Goal: Check status: Check status

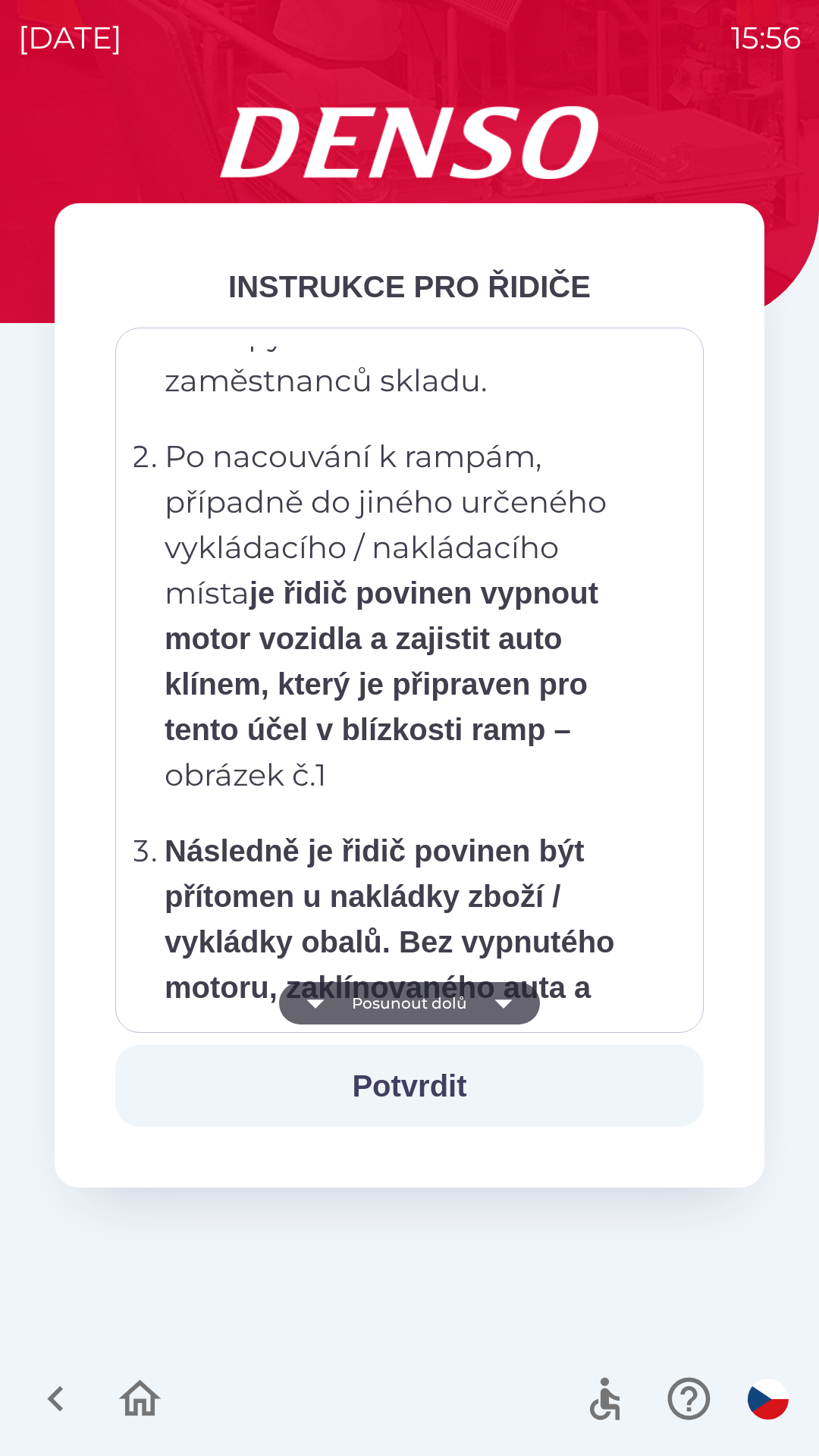
scroll to position [8523, 0]
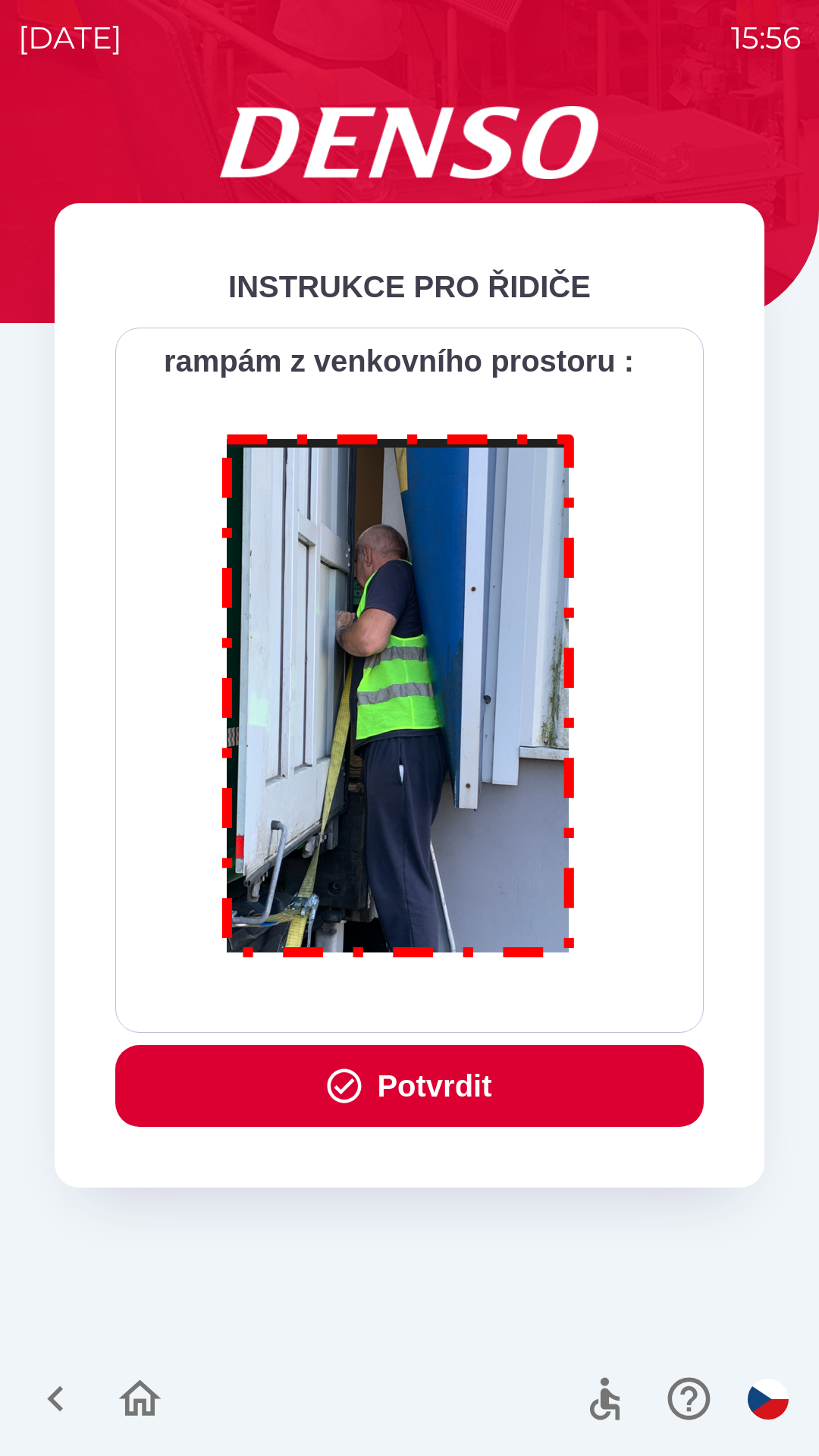
click at [425, 1082] on button "Potvrdit" at bounding box center [409, 1086] width 588 height 82
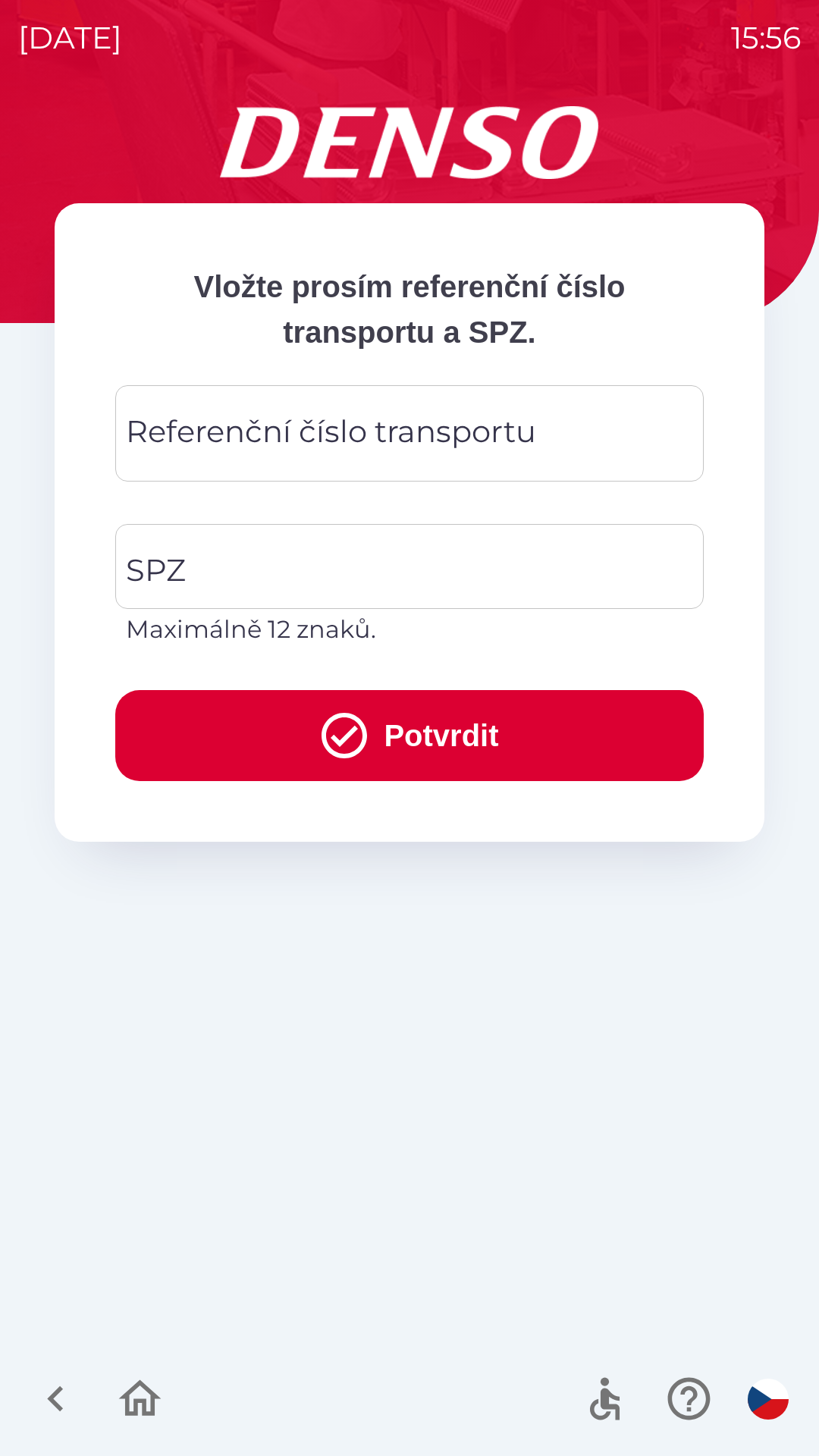
click at [418, 442] on div "Referenční číslo transportu Referenční číslo transportu" at bounding box center [409, 434] width 588 height 96
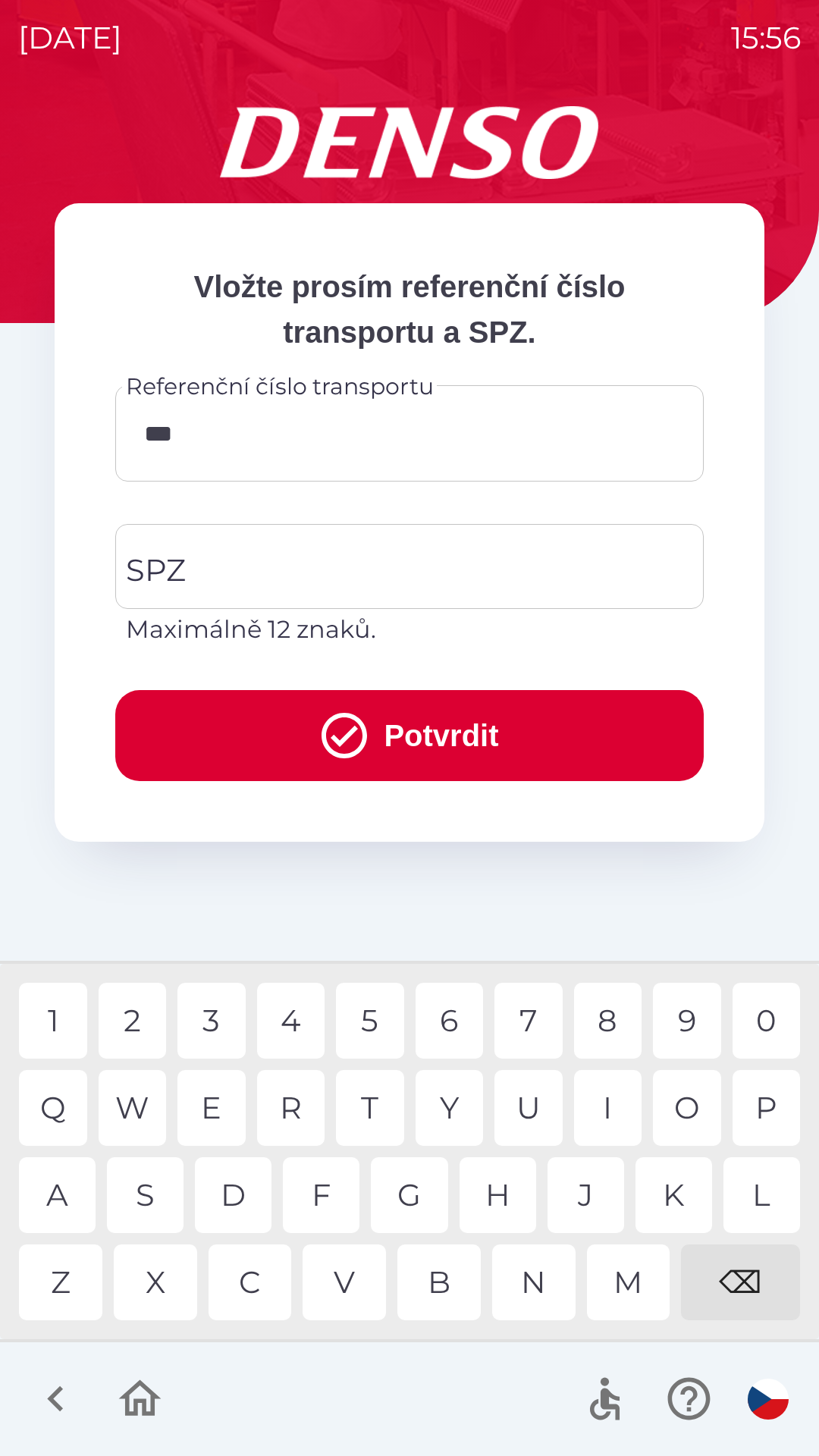
click at [299, 1008] on div "4" at bounding box center [291, 1021] width 68 height 76
click at [604, 1014] on div "8" at bounding box center [608, 1021] width 68 height 76
type input "********"
click at [378, 534] on input "SPZ" at bounding box center [398, 567] width 552 height 72
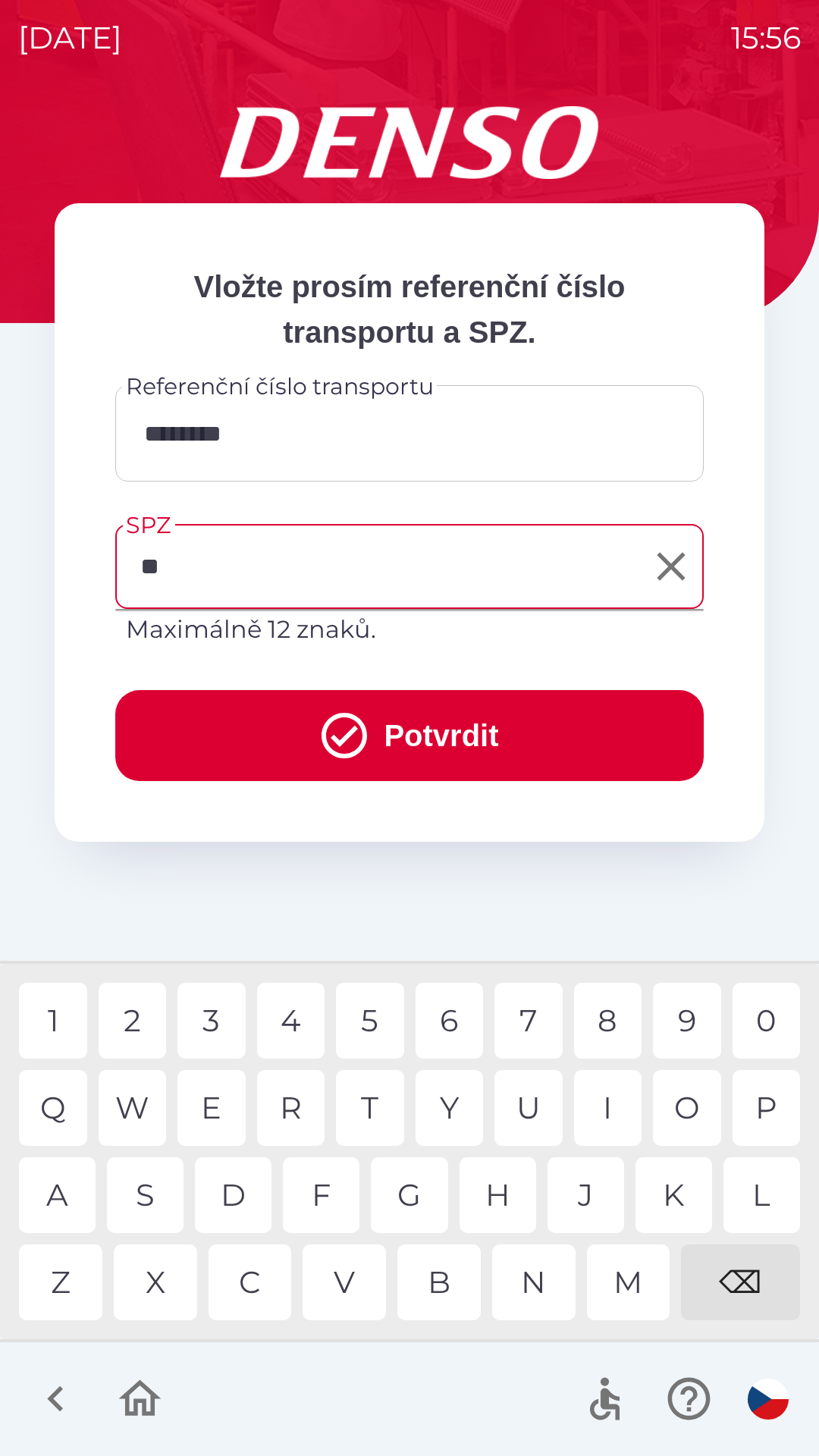
click at [601, 1194] on div "J" at bounding box center [586, 1195] width 77 height 76
click at [209, 1014] on div "3" at bounding box center [212, 1021] width 68 height 76
type input "*******"
click at [417, 724] on button "Potvrdit" at bounding box center [409, 735] width 588 height 91
